Goal: Transaction & Acquisition: Purchase product/service

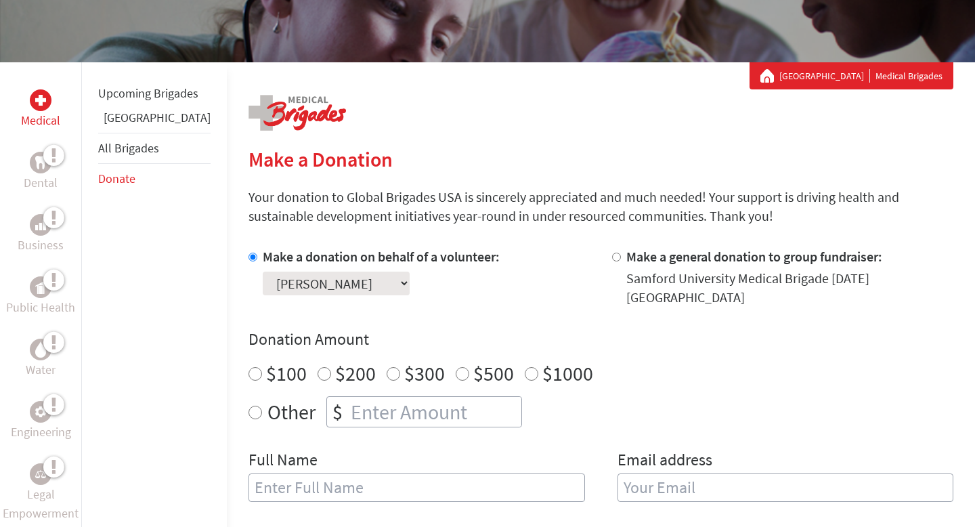
scroll to position [194, 0]
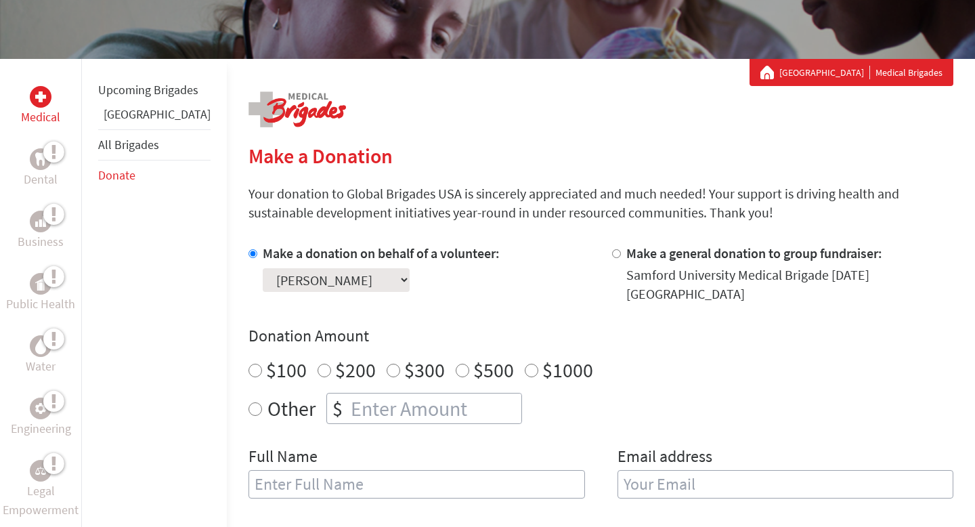
click at [318, 364] on input "$200" at bounding box center [325, 371] width 14 height 14
radio input "true"
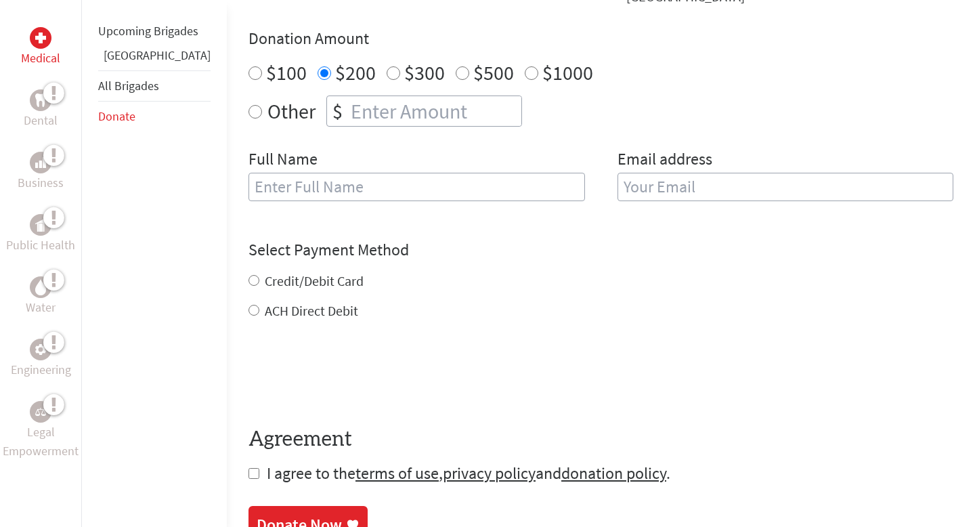
scroll to position [499, 0]
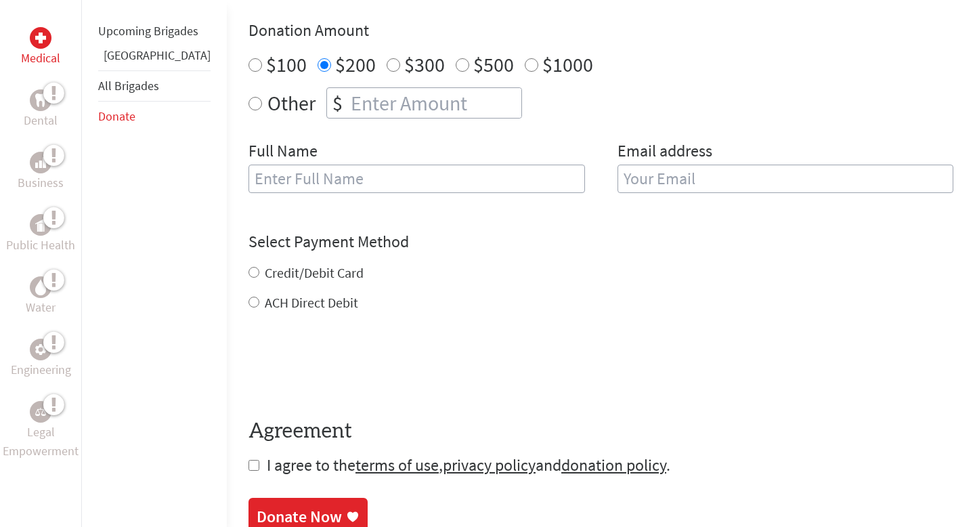
click at [383, 171] on input "text" at bounding box center [416, 179] width 336 height 28
type input "Jaggerd [PERSON_NAME]"
type input "[EMAIL_ADDRESS][DOMAIN_NAME]"
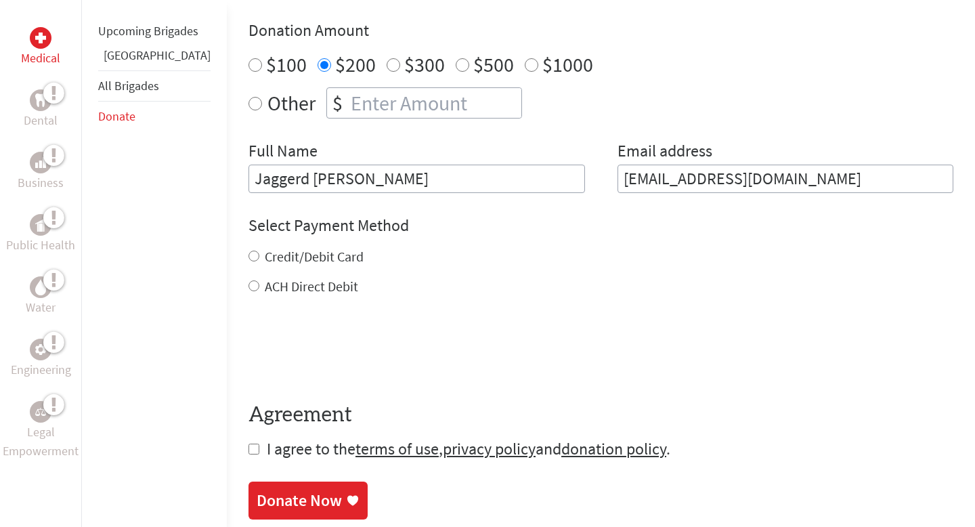
click at [283, 173] on input "Jaggerd [PERSON_NAME]" at bounding box center [416, 179] width 336 height 28
type input "Jaggerd [PERSON_NAME]"
click at [248, 280] on input "ACH Direct Debit" at bounding box center [253, 285] width 11 height 11
radio input "true"
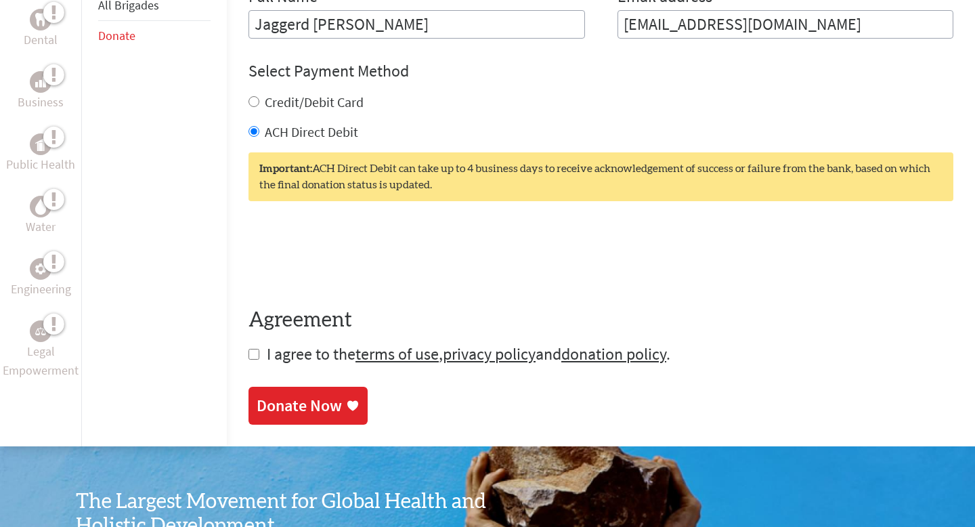
scroll to position [692, 0]
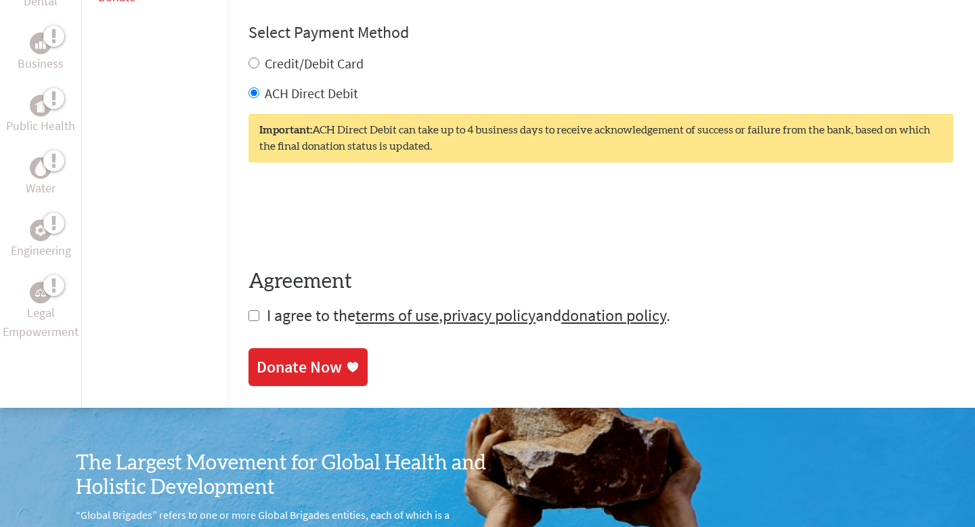
click at [248, 310] on input "checkbox" at bounding box center [253, 315] width 11 height 11
checkbox input "true"
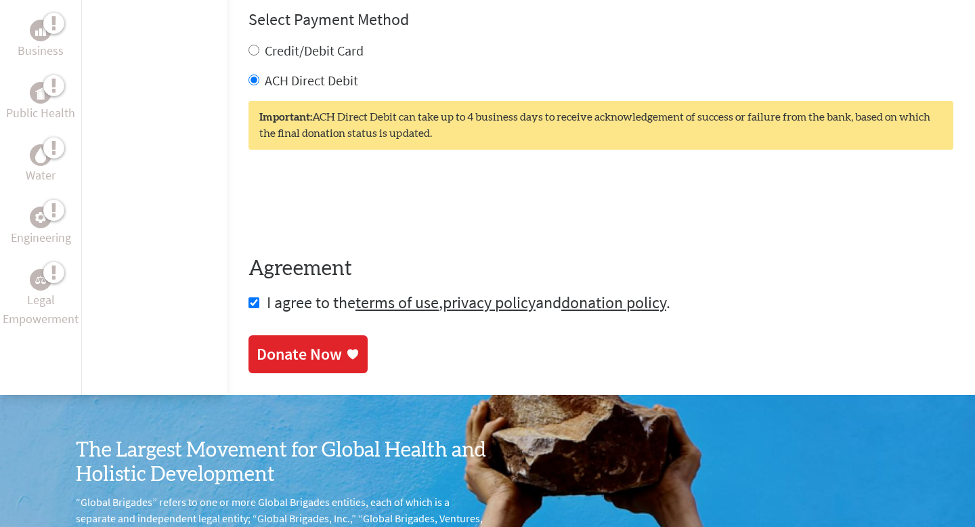
scroll to position [703, 0]
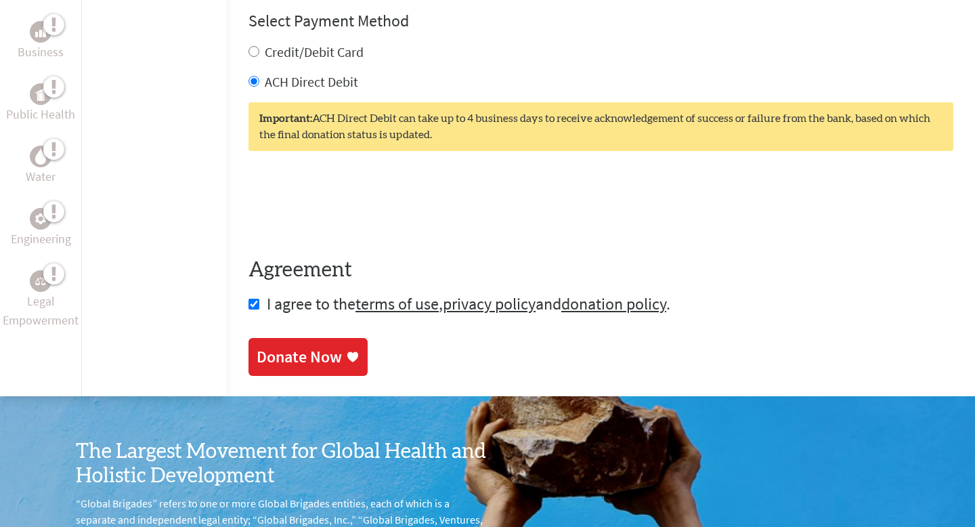
click at [303, 347] on div "Donate Now" at bounding box center [308, 357] width 103 height 22
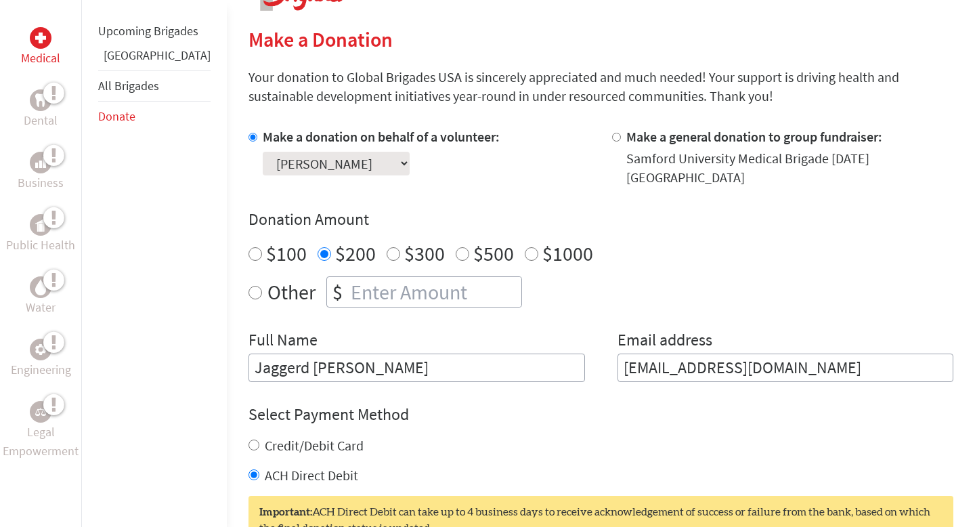
scroll to position [313, 0]
